Goal: Information Seeking & Learning: Learn about a topic

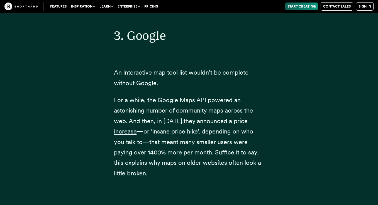
scroll to position [4068, 0]
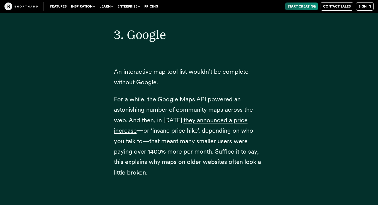
click at [160, 95] on span "For a while, the Google Maps API powered an astonishing number of community map…" at bounding box center [183, 109] width 139 height 28
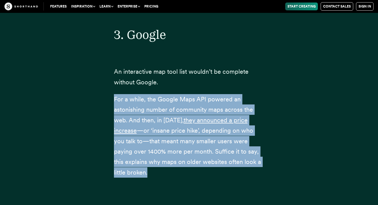
click at [160, 95] on span "For a while, the Google Maps API powered an astonishing number of community map…" at bounding box center [183, 109] width 139 height 28
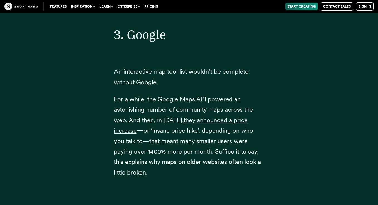
drag, startPoint x: 160, startPoint y: 89, endPoint x: 140, endPoint y: 67, distance: 29.8
click at [140, 67] on p "An interactive map tool list wouldn’t be complete without Google." at bounding box center [189, 76] width 150 height 21
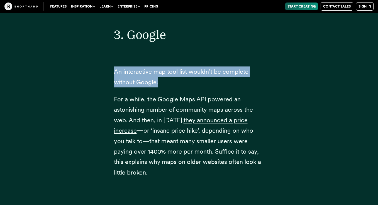
click at [140, 67] on p "An interactive map tool list wouldn’t be complete without Google." at bounding box center [189, 76] width 150 height 21
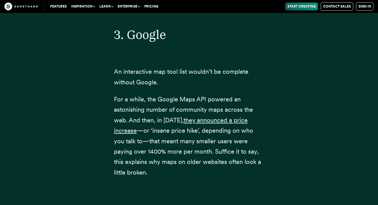
drag, startPoint x: 140, startPoint y: 67, endPoint x: 173, endPoint y: 109, distance: 54.0
click at [173, 109] on span "For a while, the Google Maps API powered an astonishing number of community map…" at bounding box center [183, 109] width 139 height 28
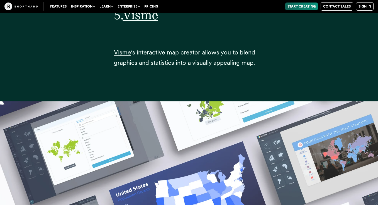
scroll to position [7024, 0]
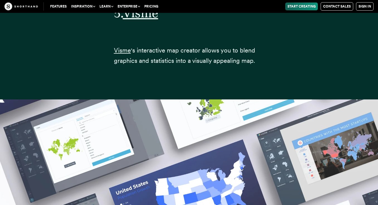
click at [154, 47] on span "'s interactive map creator allows you to blend graphics and statistics into a v…" at bounding box center [184, 56] width 141 height 18
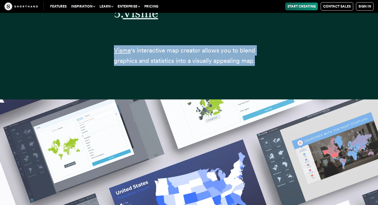
click at [154, 47] on span "'s interactive map creator allows you to blend graphics and statistics into a v…" at bounding box center [184, 56] width 141 height 18
drag, startPoint x: 154, startPoint y: 42, endPoint x: 233, endPoint y: 35, distance: 79.2
click at [233, 45] on p "Visme 's interactive map creator allows you to blend graphics and statistics in…" at bounding box center [189, 55] width 150 height 21
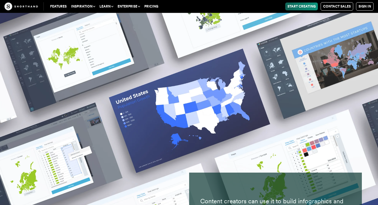
scroll to position [7198, 0]
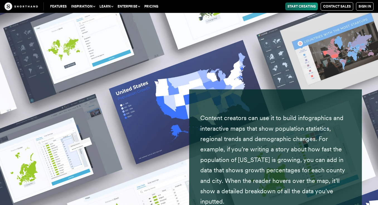
click at [229, 119] on p "Content creators can use it to build infographics and interactive maps that sho…" at bounding box center [275, 160] width 150 height 94
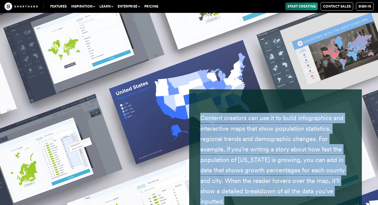
click at [229, 119] on p "Content creators can use it to build infographics and interactive maps that sho…" at bounding box center [275, 160] width 150 height 94
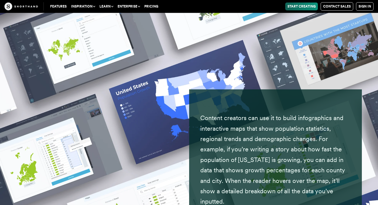
drag, startPoint x: 229, startPoint y: 119, endPoint x: 200, endPoint y: 79, distance: 49.3
click at [200, 89] on div "Content creators can use it to build infographics and interactive maps that sho…" at bounding box center [275, 159] width 173 height 141
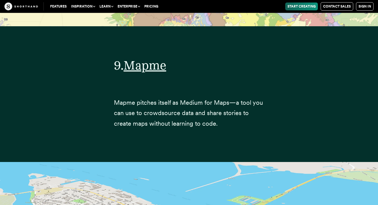
scroll to position [11098, 0]
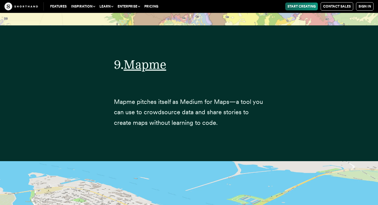
click at [177, 98] on span "Mapme pitches itself as Medium for Maps—a tool you can use to crowdsource data …" at bounding box center [188, 112] width 149 height 28
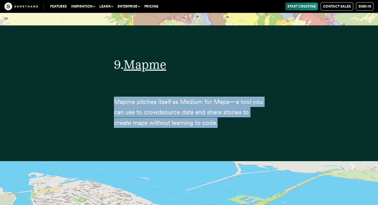
click at [177, 98] on span "Mapme pitches itself as Medium for Maps—a tool you can use to crowdsource data …" at bounding box center [188, 112] width 149 height 28
drag, startPoint x: 177, startPoint y: 64, endPoint x: 148, endPoint y: 28, distance: 46.6
click at [148, 57] on span "Mapme" at bounding box center [145, 64] width 43 height 15
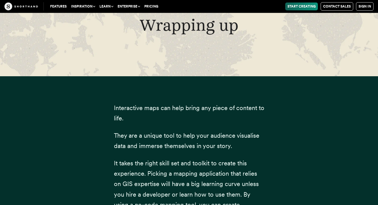
scroll to position [12984, 0]
